Goal: Navigation & Orientation: Find specific page/section

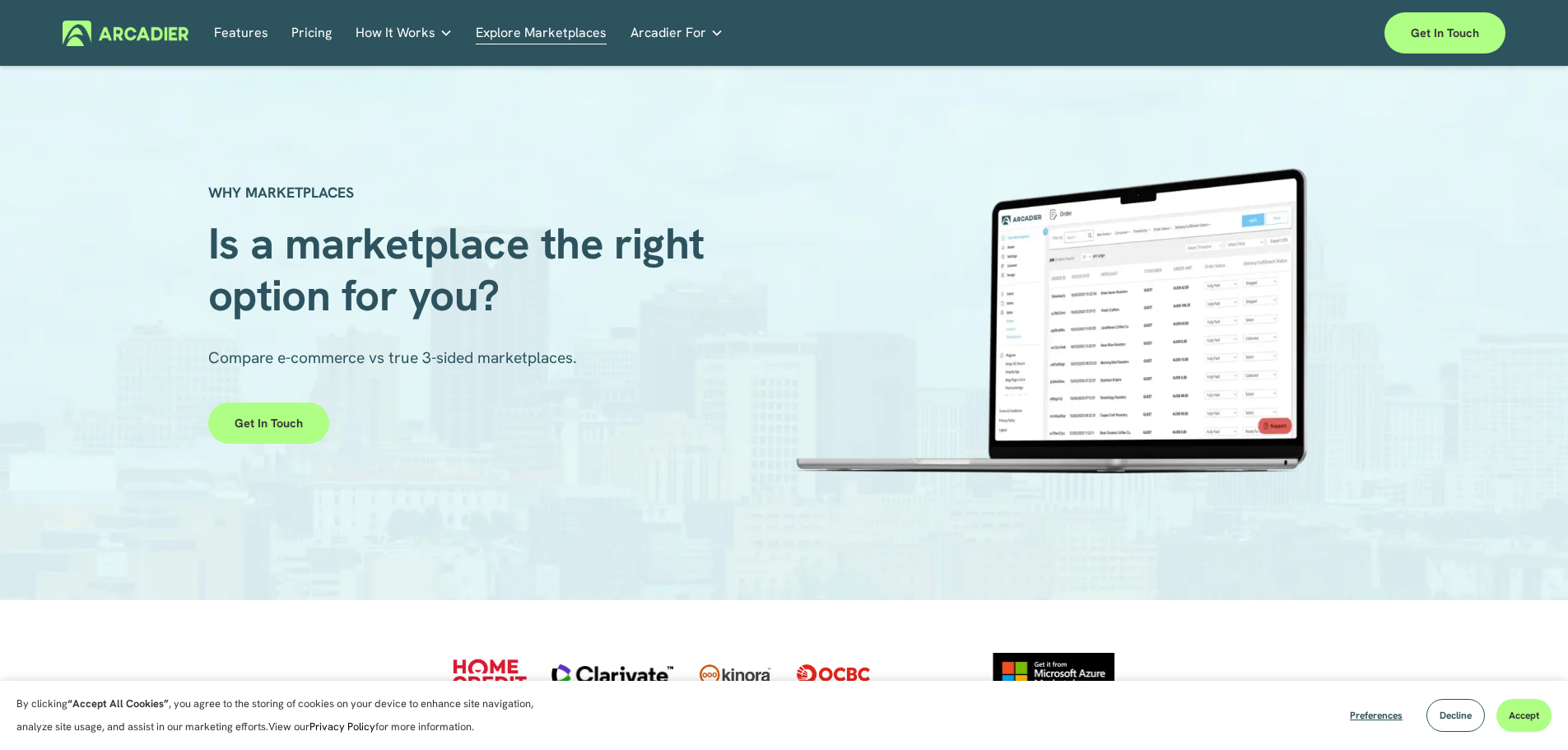
click at [317, 30] on link "Pricing" at bounding box center [311, 34] width 40 height 26
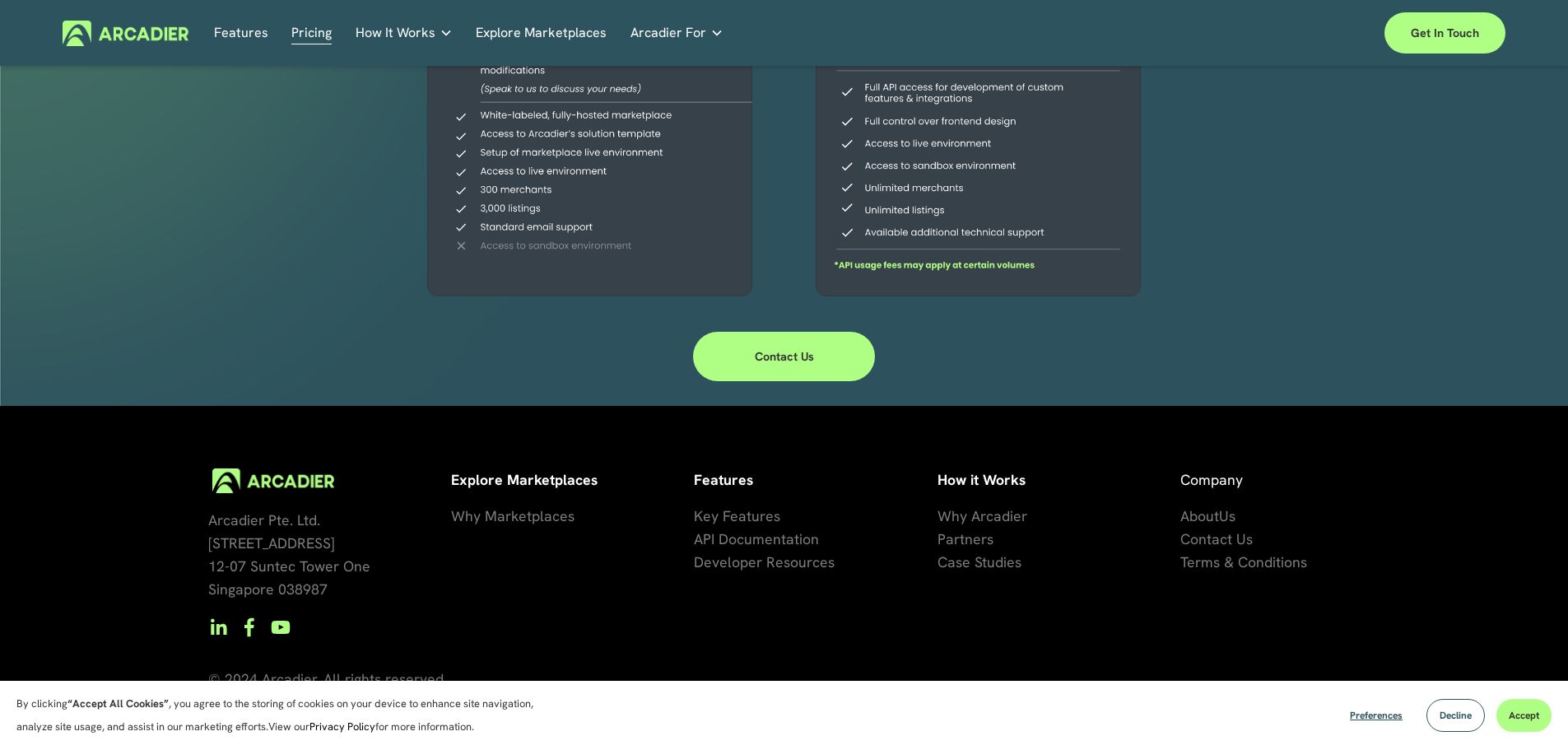
scroll to position [519, 0]
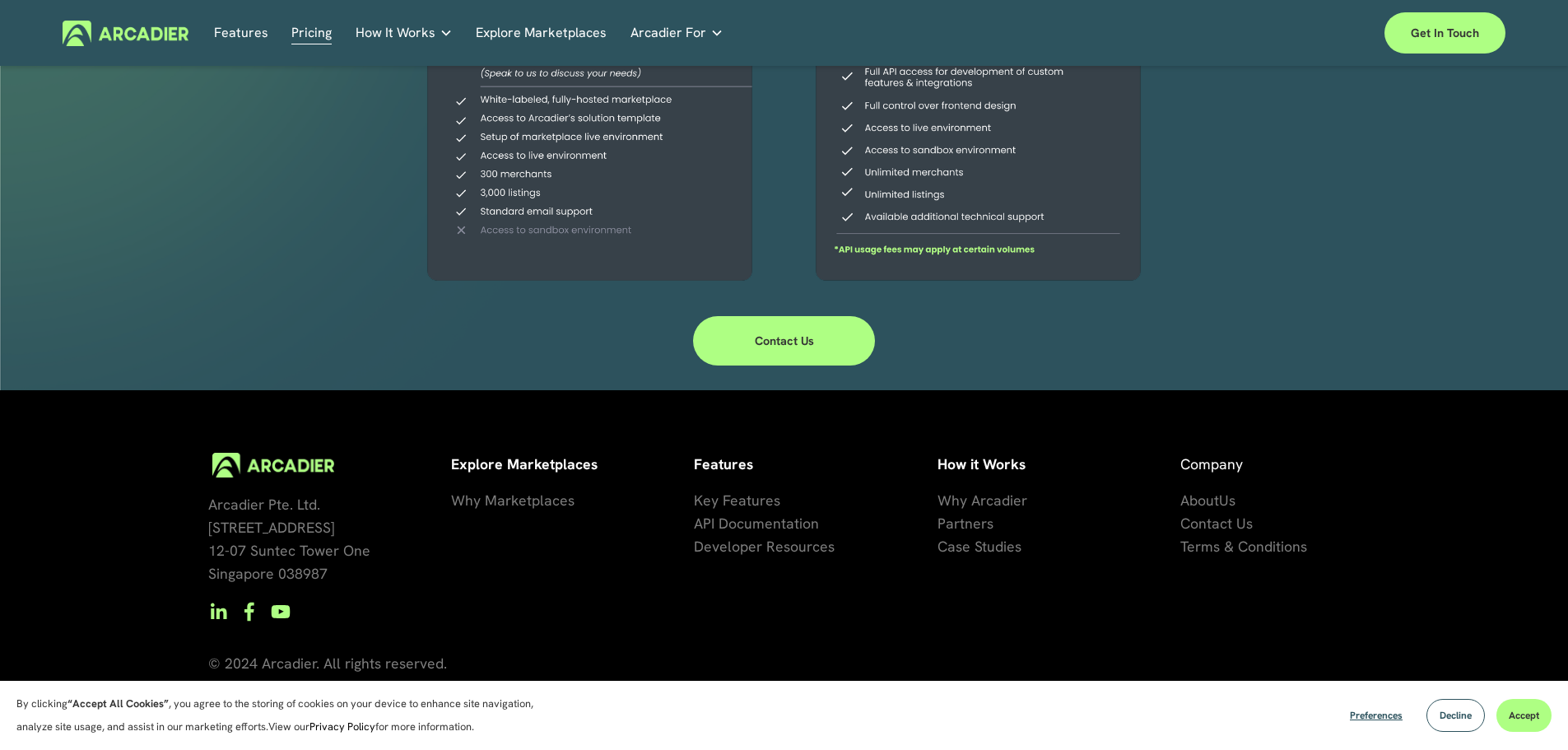
click at [980, 547] on span "se Studies" at bounding box center [989, 546] width 65 height 19
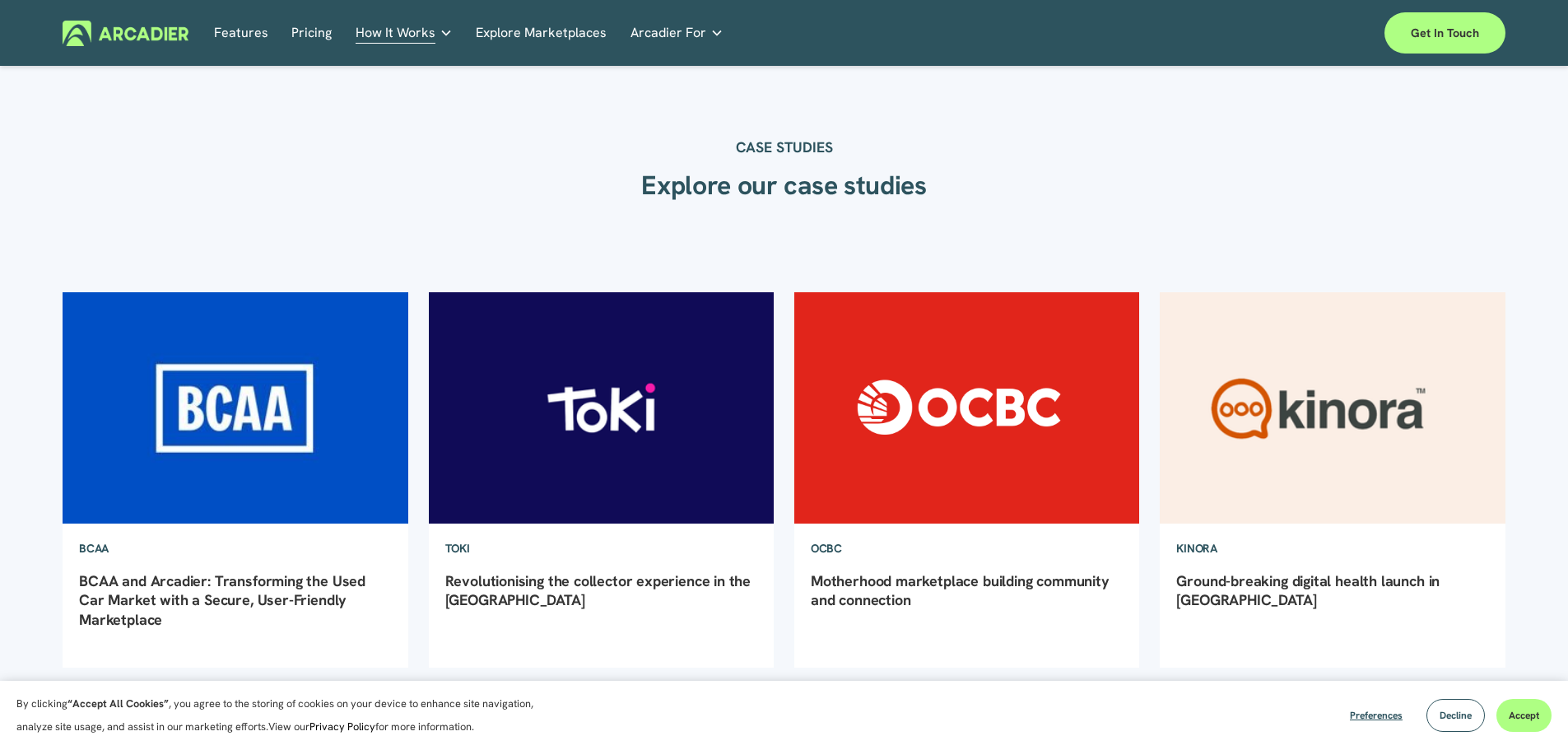
click at [232, 35] on link "Features" at bounding box center [241, 34] width 54 height 26
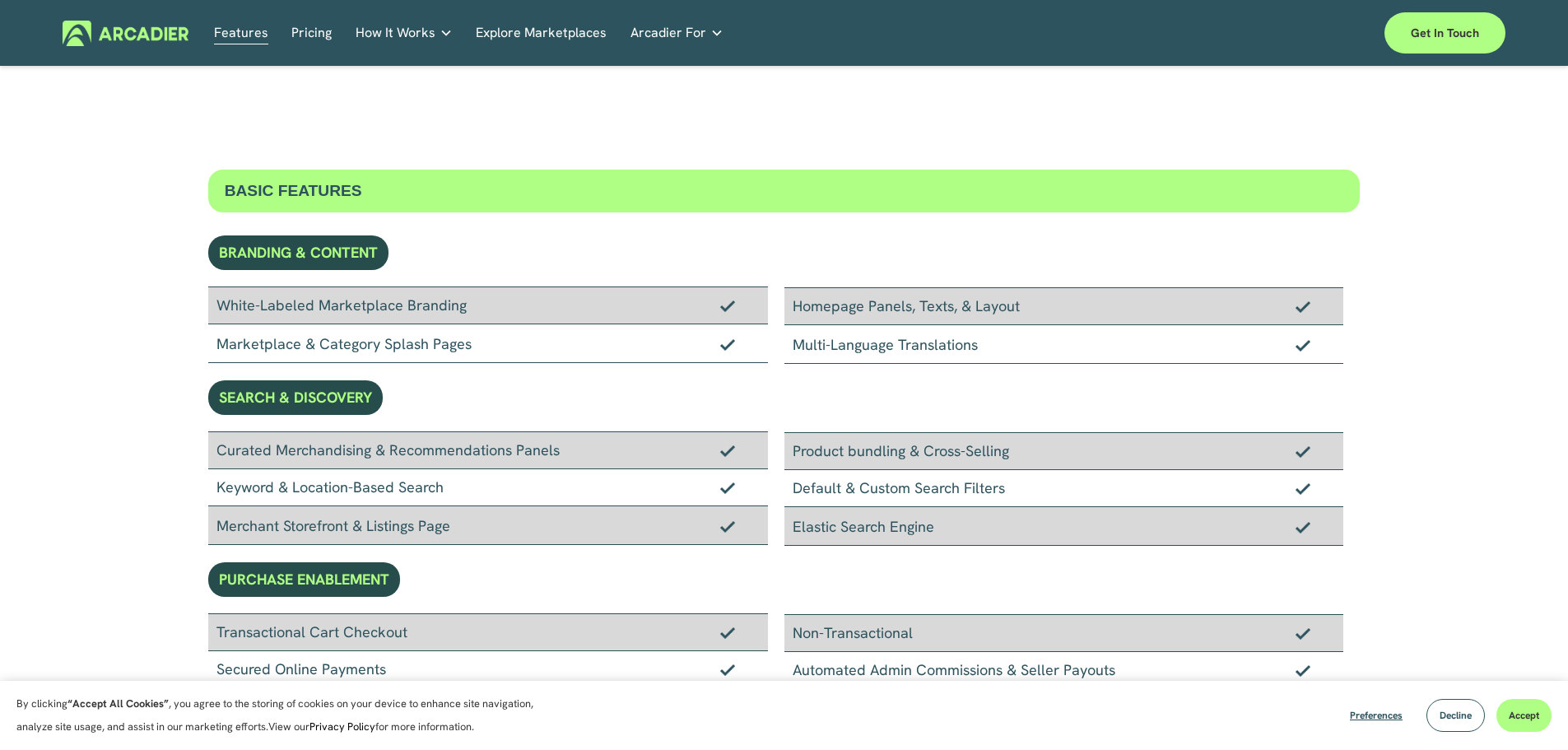
click at [548, 37] on link "Explore Marketplaces" at bounding box center [542, 34] width 131 height 26
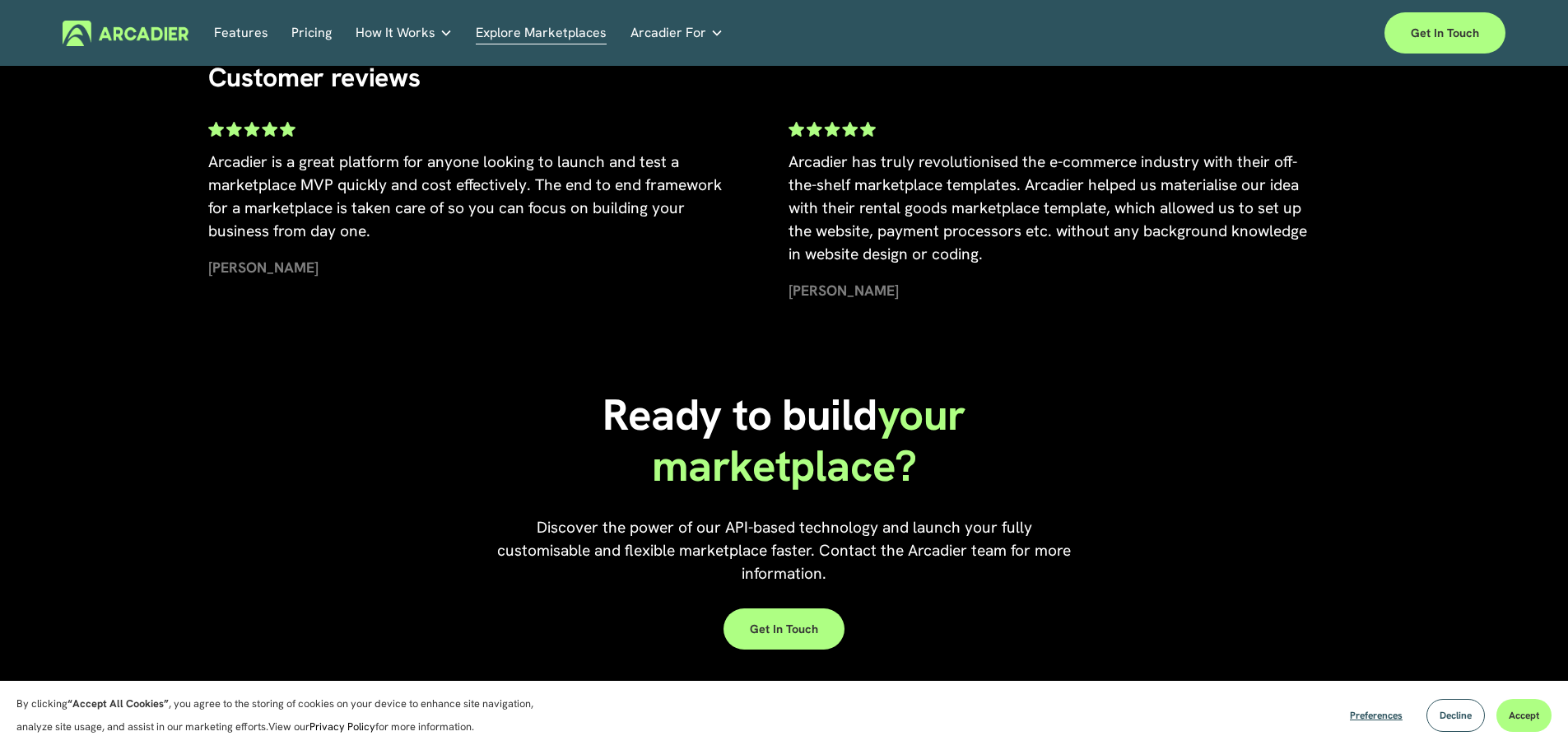
scroll to position [3540, 0]
